Goal: Information Seeking & Learning: Learn about a topic

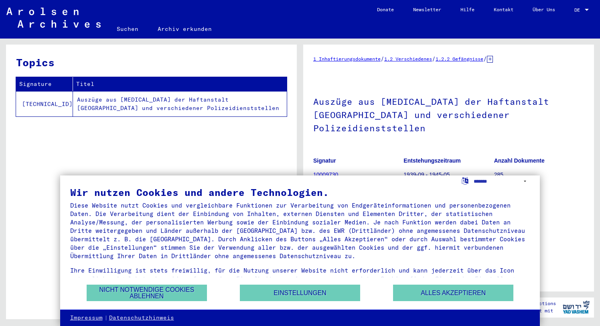
click at [181, 141] on div "Topics Signature Titel [TECHNICAL_ID] Auszüge aus [MEDICAL_DATA] der Haftanstal…" at bounding box center [151, 185] width 291 height 280
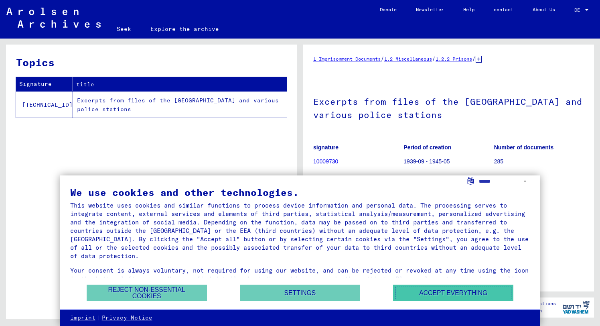
click at [426, 296] on font "Accept everything" at bounding box center [453, 292] width 68 height 7
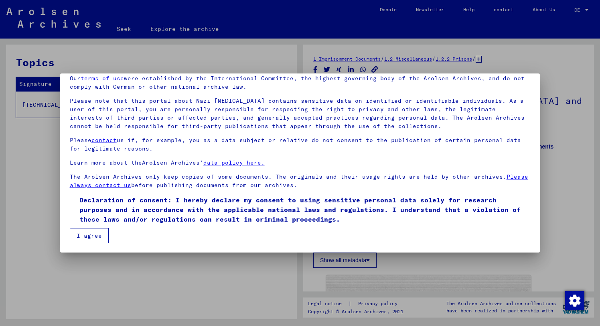
scroll to position [35, 0]
click at [80, 200] on font "Declaration of consent: I hereby declare my consent to using sensitive personal…" at bounding box center [299, 209] width 441 height 27
click at [86, 244] on mat-dialog-container "Welcome to the Online Archive of the Arolsen Archives! Our terms of use were es…" at bounding box center [300, 162] width 480 height 179
click at [91, 237] on font "I agree" at bounding box center [89, 235] width 25 height 7
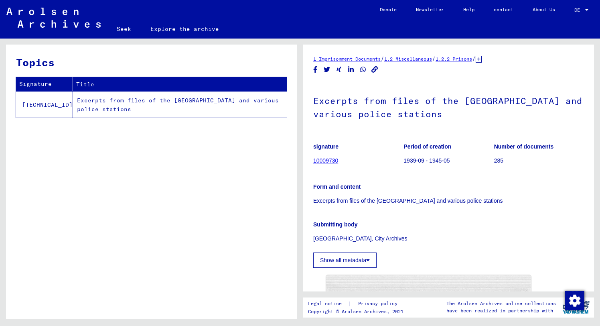
click at [324, 160] on font "10009730" at bounding box center [325, 160] width 25 height 6
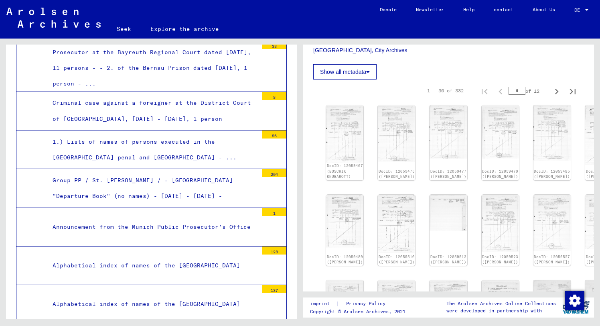
scroll to position [193, 0]
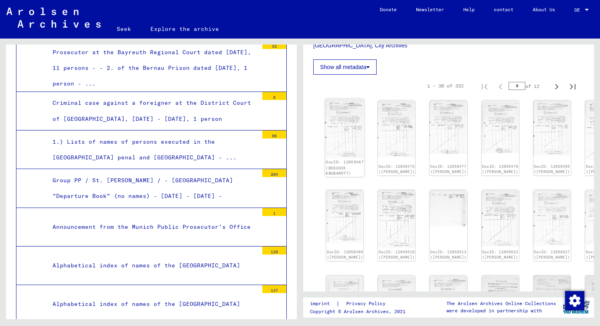
click at [347, 139] on img at bounding box center [344, 129] width 39 height 60
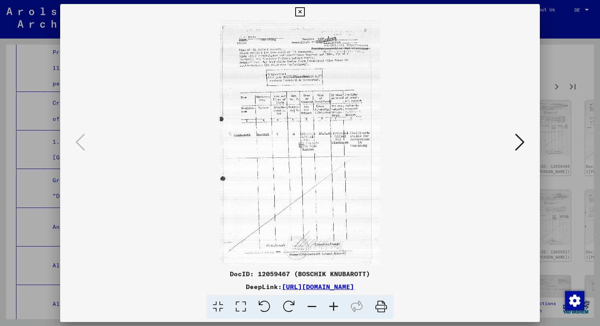
click at [516, 144] on icon at bounding box center [520, 141] width 10 height 19
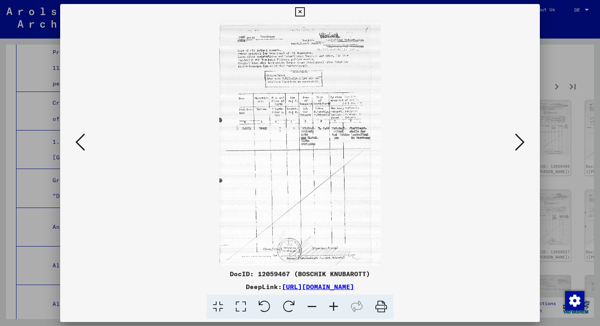
click at [516, 144] on icon at bounding box center [520, 141] width 10 height 19
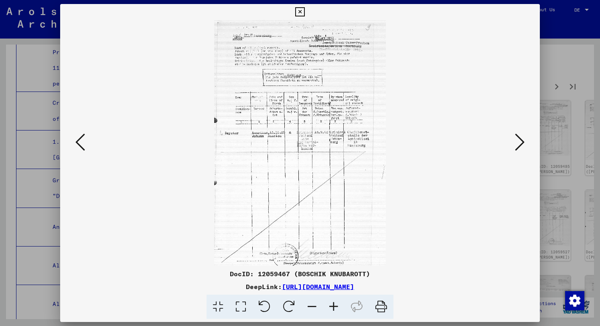
click at [304, 14] on icon at bounding box center [299, 12] width 9 height 10
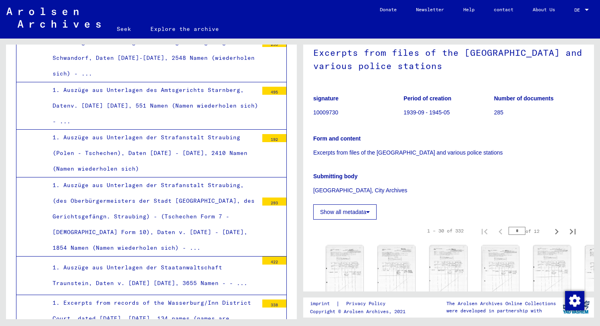
scroll to position [0, 0]
